Goal: Subscribe to service/newsletter

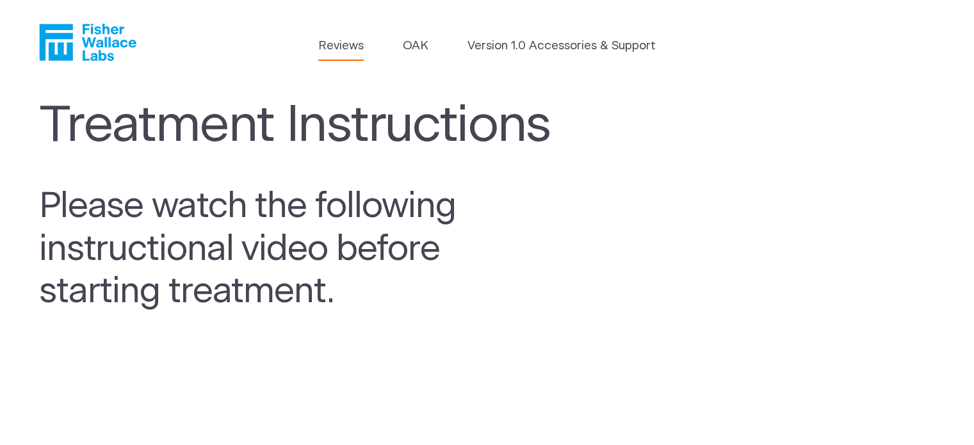
click at [344, 45] on link "Reviews" at bounding box center [340, 46] width 45 height 18
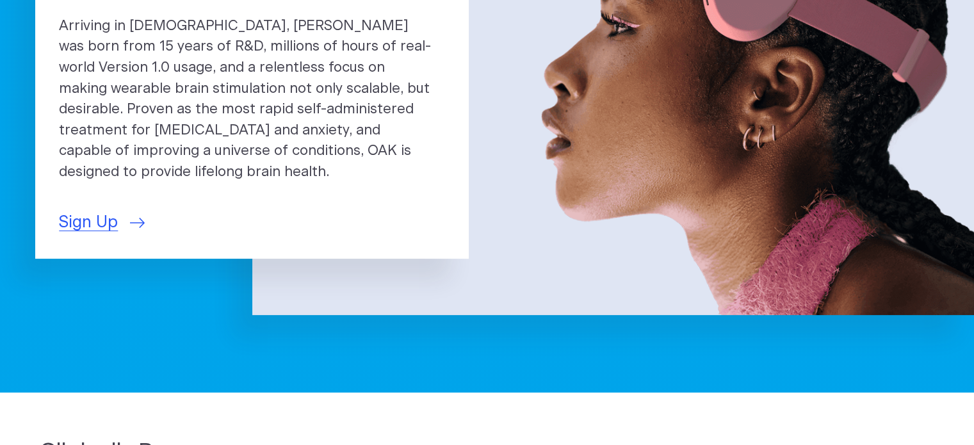
scroll to position [320, 0]
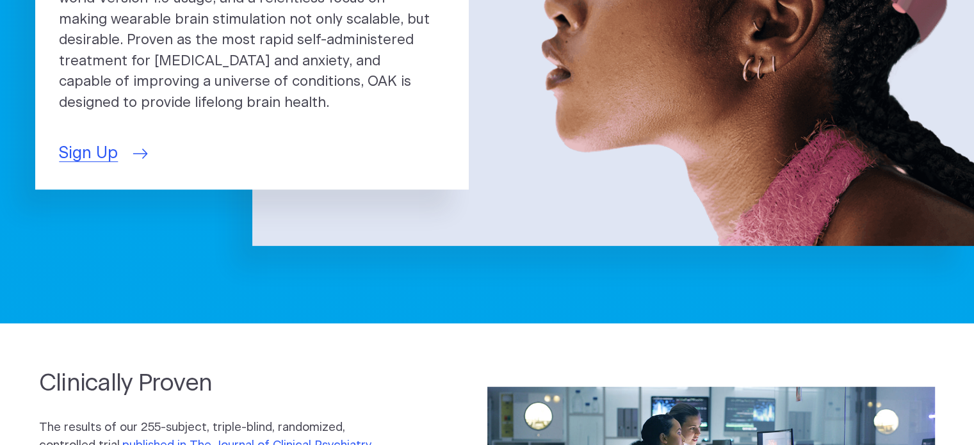
click at [97, 141] on span "Sign Up" at bounding box center [88, 153] width 59 height 24
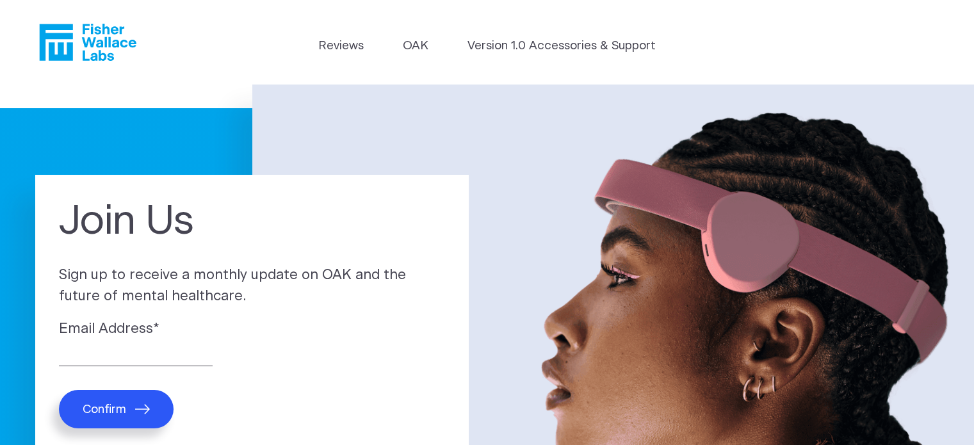
click at [108, 409] on span "Confirm" at bounding box center [105, 409] width 44 height 15
type input "kare.kdj.bear@gmail.com"
click at [125, 416] on span "Confirm" at bounding box center [105, 409] width 44 height 15
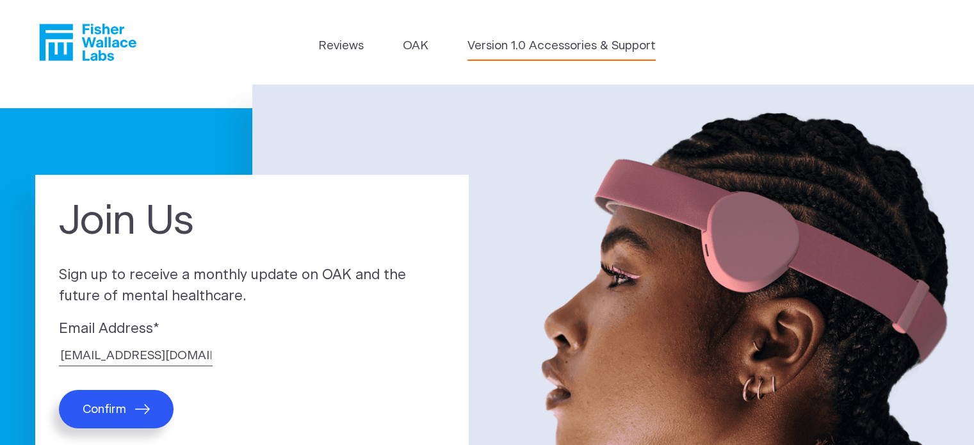
click at [549, 49] on link "Version 1.0 Accessories & Support" at bounding box center [561, 46] width 188 height 18
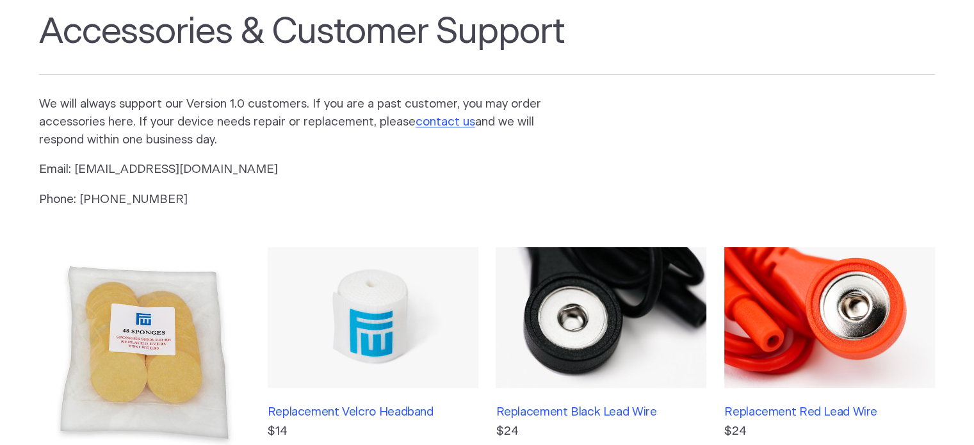
scroll to position [64, 0]
